Goal: Transaction & Acquisition: Download file/media

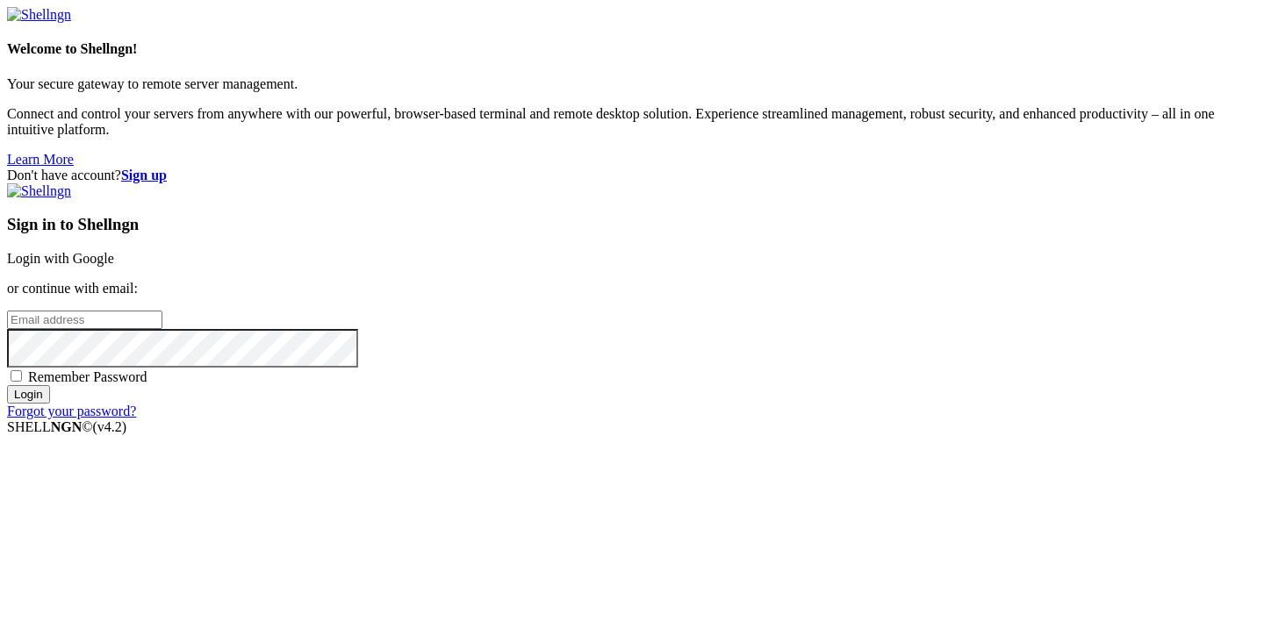
click at [114, 251] on link "Login with Google" at bounding box center [60, 258] width 107 height 15
click at [705, 236] on div "Sign in to Shellngn Login with Google or continue with email: Remember Password…" at bounding box center [632, 309] width 1250 height 252
click at [114, 251] on link "Login with Google" at bounding box center [60, 258] width 107 height 15
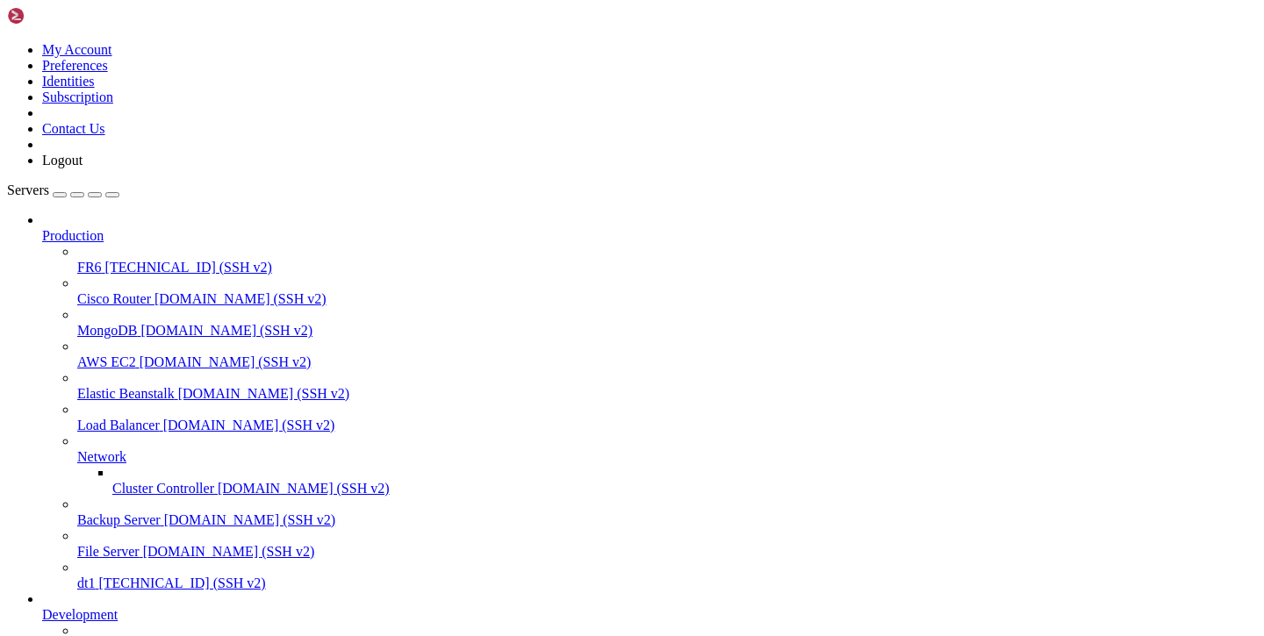
scroll to position [165, 0]
click at [89, 636] on span "batya-main" at bounding box center [108, 646] width 63 height 15
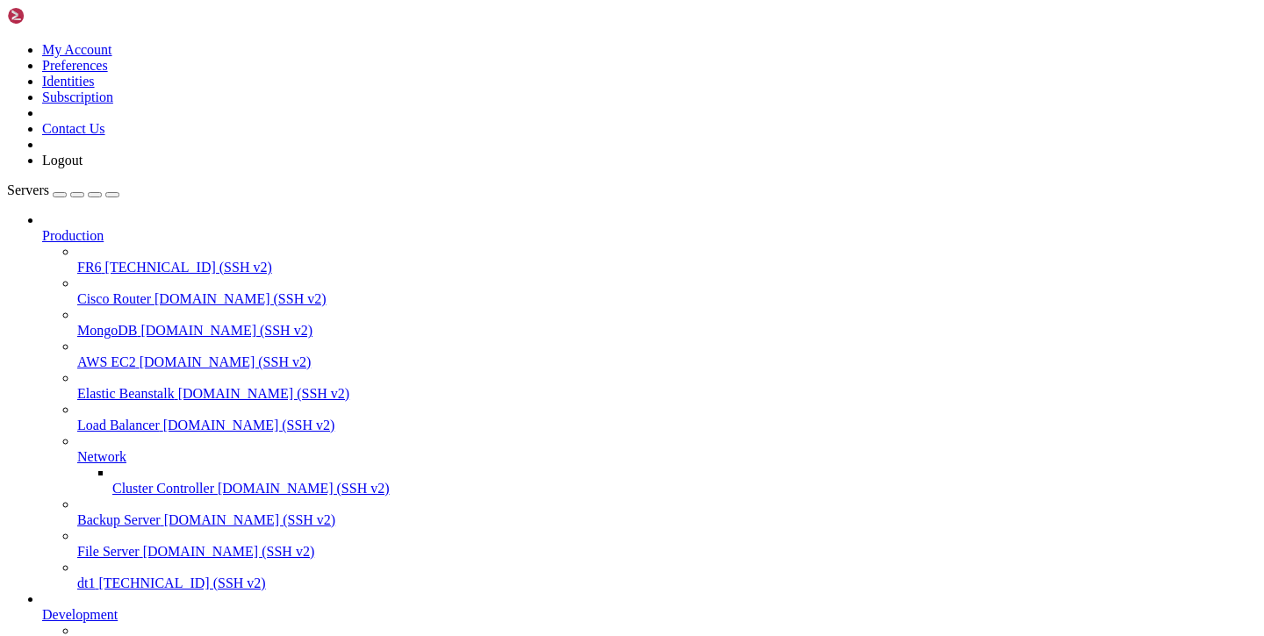
scroll to position [231, 0]
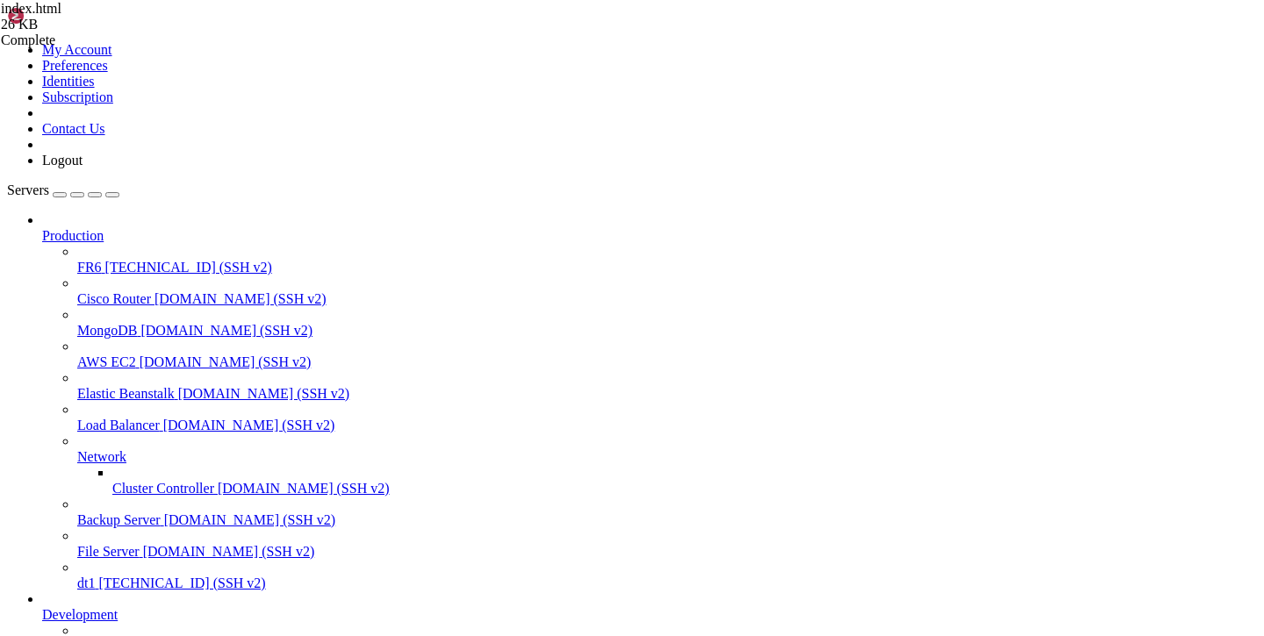
type input "/var/service/vpn-no-yk"
